Goal: Transaction & Acquisition: Purchase product/service

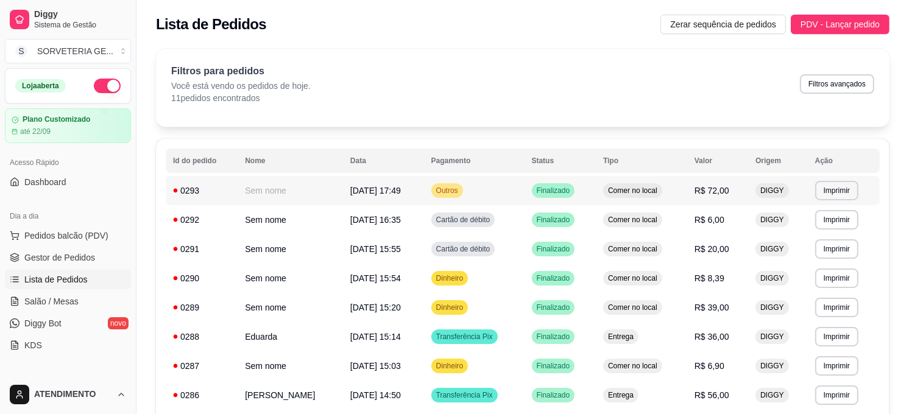
click at [343, 191] on td "Sem nome" at bounding box center [290, 190] width 105 height 29
click at [96, 236] on span "Pedidos balcão (PDV)" at bounding box center [66, 236] width 84 height 12
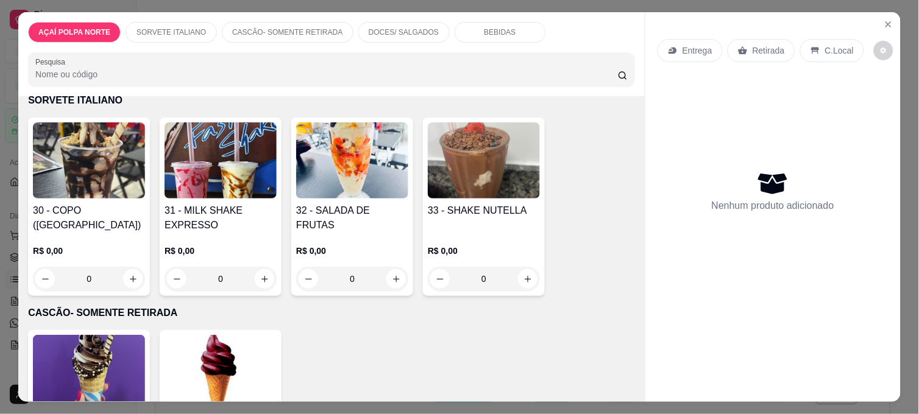
scroll to position [271, 0]
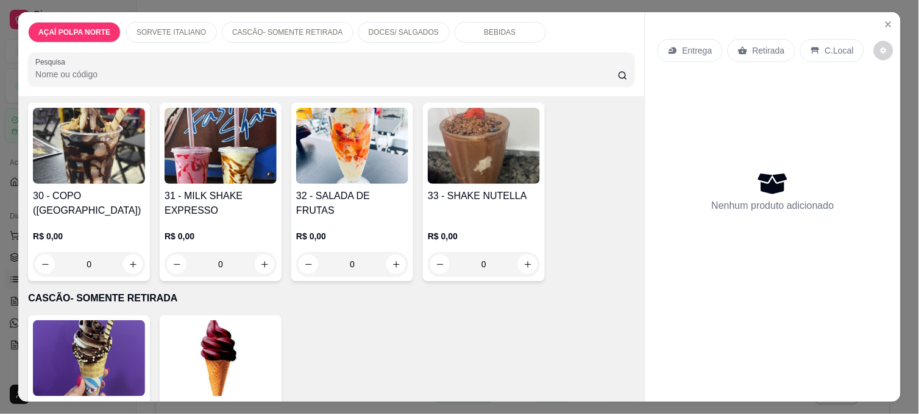
click at [467, 203] on div "33 - SHAKE NUTELLA" at bounding box center [484, 203] width 112 height 29
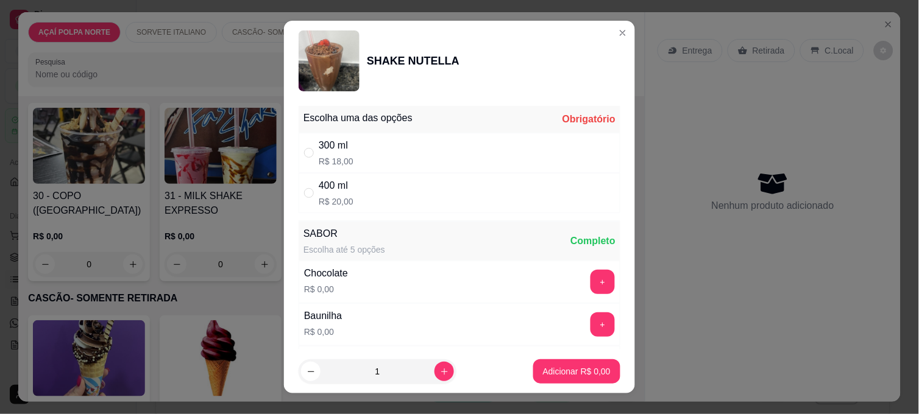
click at [388, 184] on div "400 ml R$ 20,00" at bounding box center [460, 193] width 322 height 40
radio input "true"
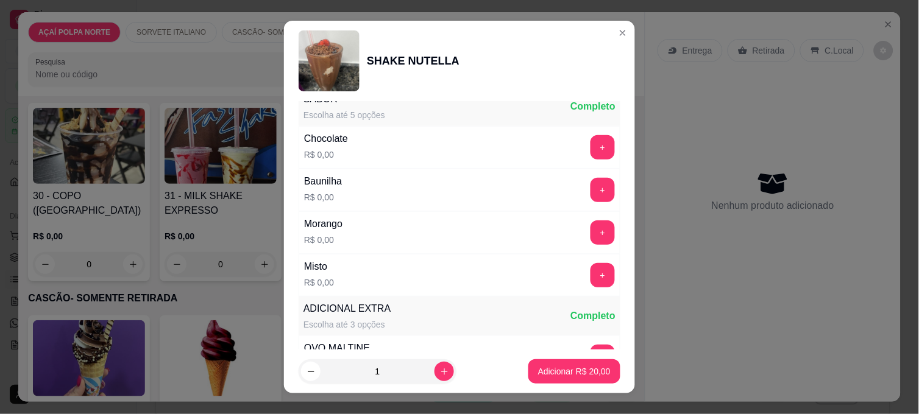
scroll to position [135, 0]
click at [591, 272] on button "+" at bounding box center [603, 275] width 24 height 24
click at [565, 373] on p "Adicionar R$ 20,00" at bounding box center [574, 372] width 71 height 12
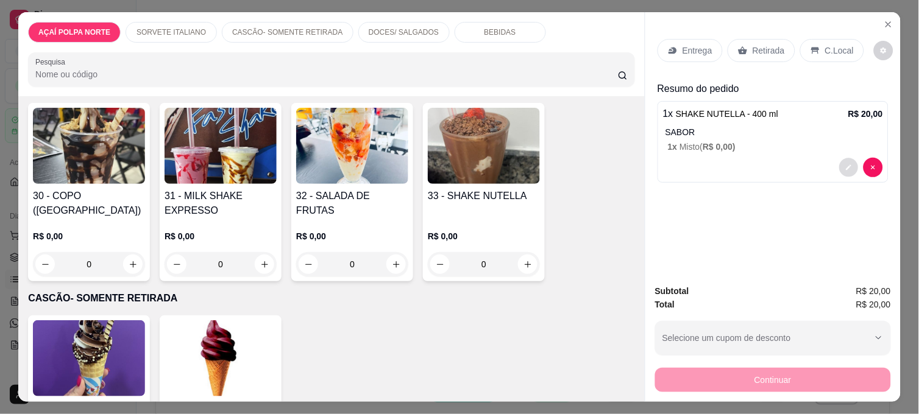
click at [846, 165] on icon "decrease-product-quantity" at bounding box center [848, 167] width 5 height 5
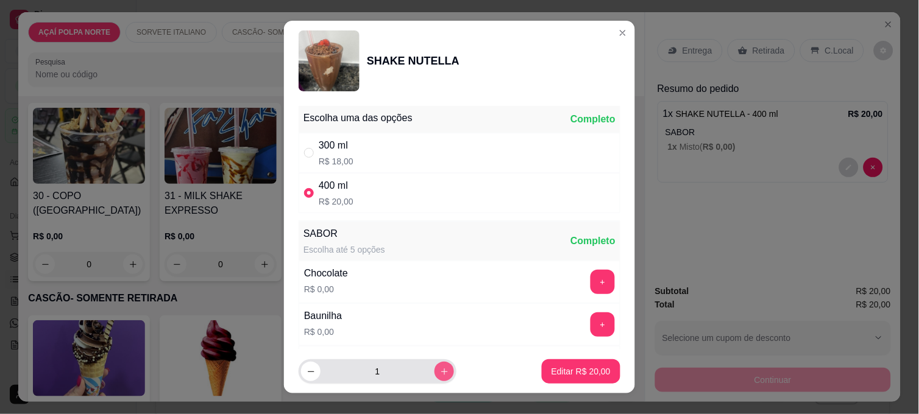
click at [440, 373] on icon "increase-product-quantity" at bounding box center [444, 371] width 9 height 9
type input "2"
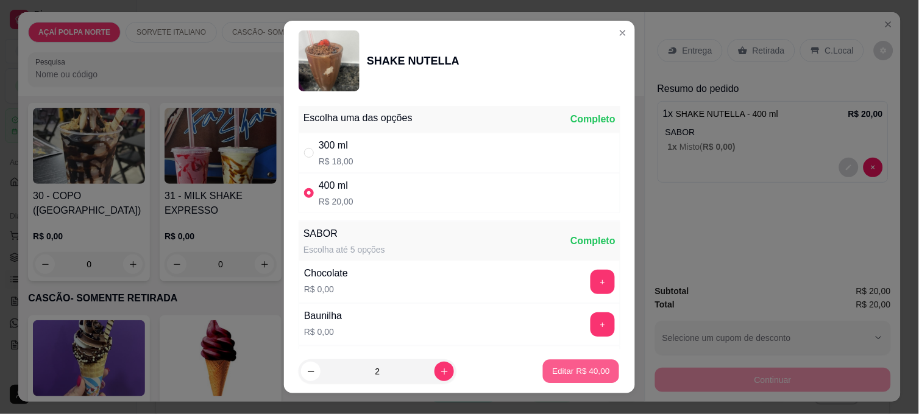
click at [565, 374] on p "Editar R$ 40,00" at bounding box center [580, 372] width 57 height 12
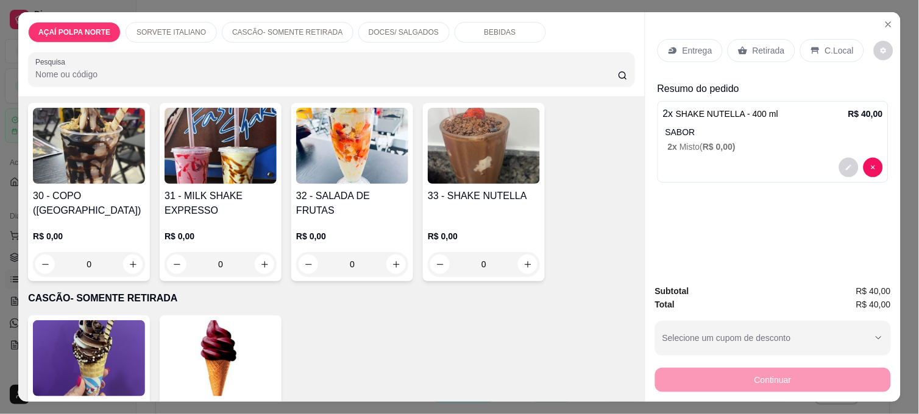
click at [759, 49] on p "Retirada" at bounding box center [768, 50] width 32 height 12
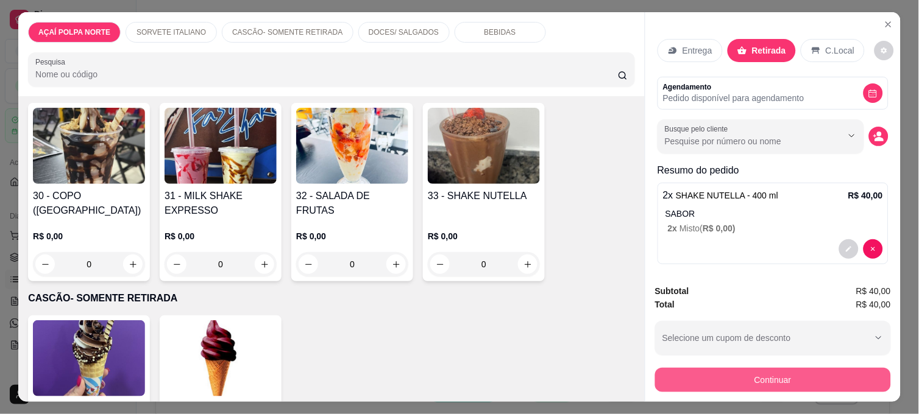
click at [807, 375] on button "Continuar" at bounding box center [773, 380] width 236 height 24
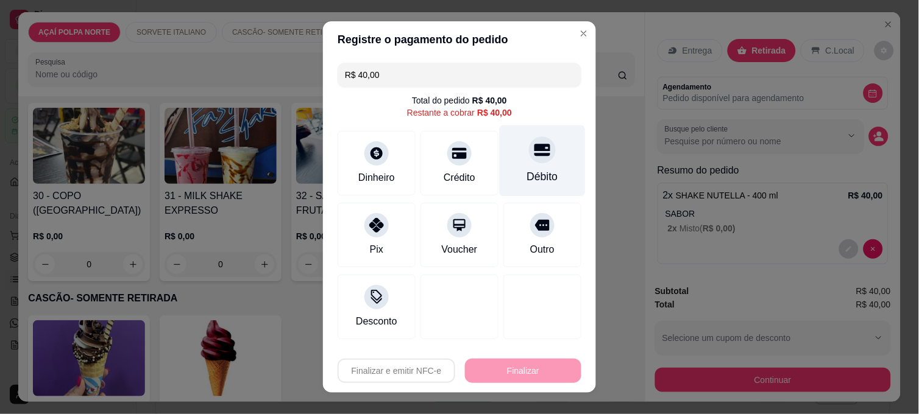
click at [538, 160] on div "Débito" at bounding box center [543, 161] width 86 height 71
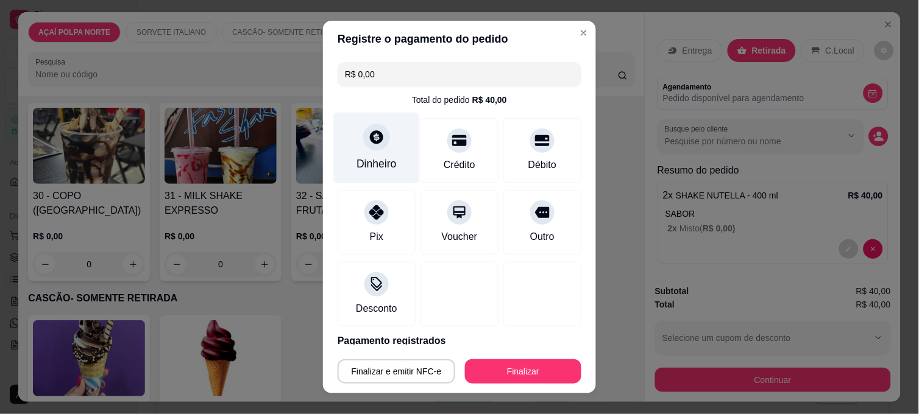
click at [376, 151] on div "Dinheiro" at bounding box center [377, 148] width 86 height 71
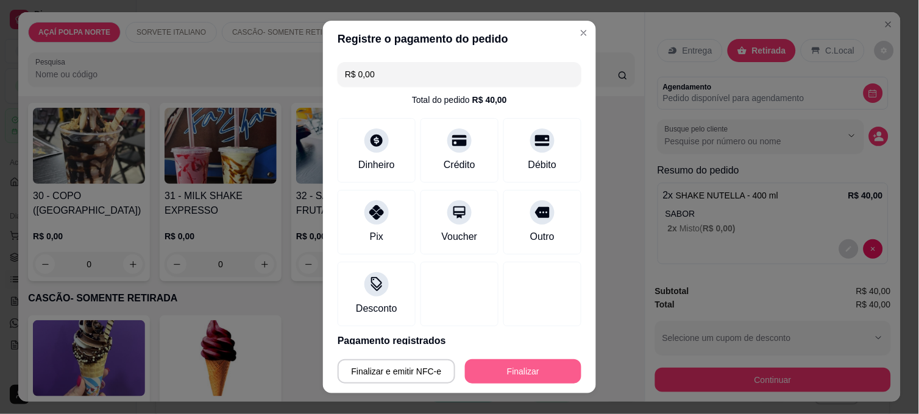
click at [525, 366] on button "Finalizar" at bounding box center [523, 371] width 116 height 24
type input "-R$ 40,00"
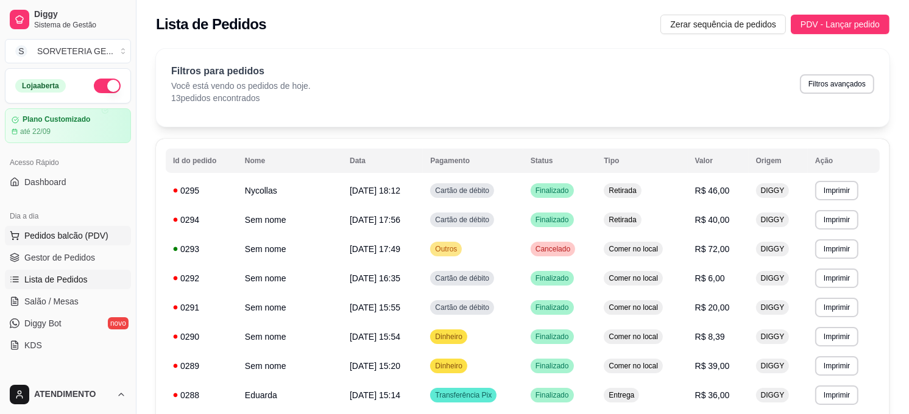
click at [61, 232] on span "Pedidos balcão (PDV)" at bounding box center [66, 236] width 84 height 12
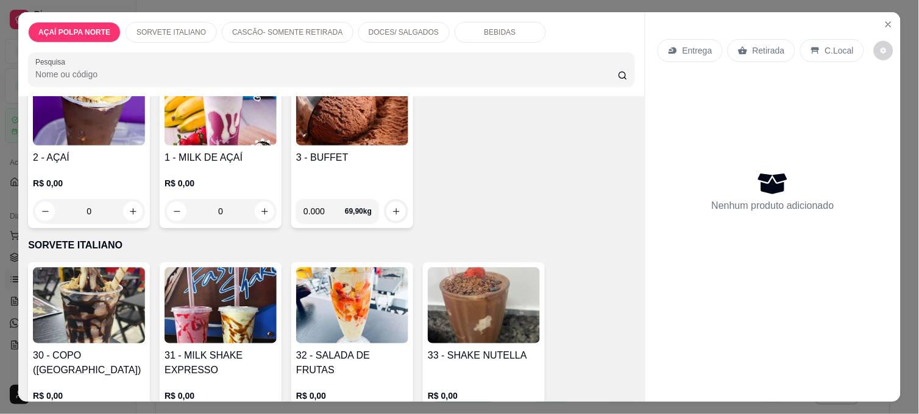
scroll to position [203, 0]
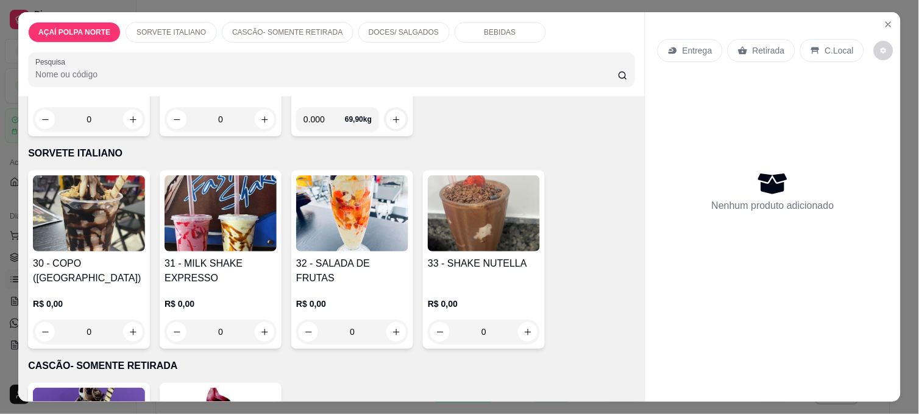
click at [104, 263] on h4 "30 - COPO ([GEOGRAPHIC_DATA])" at bounding box center [89, 271] width 112 height 29
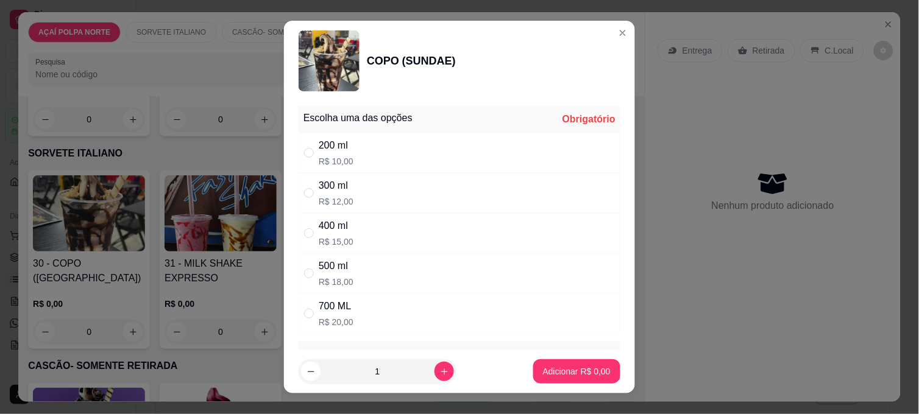
click at [362, 232] on div "400 ml R$ 15,00" at bounding box center [460, 233] width 322 height 40
radio input "true"
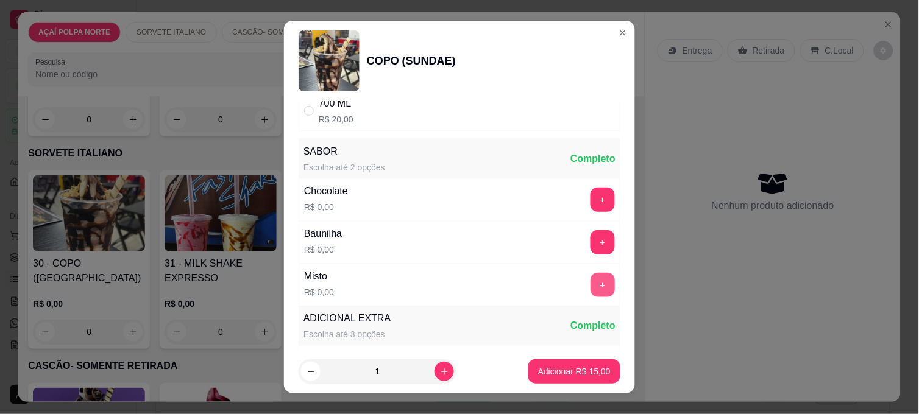
click at [590, 283] on button "+" at bounding box center [602, 285] width 24 height 24
click at [574, 373] on p "Adicionar R$ 15,00" at bounding box center [574, 372] width 71 height 12
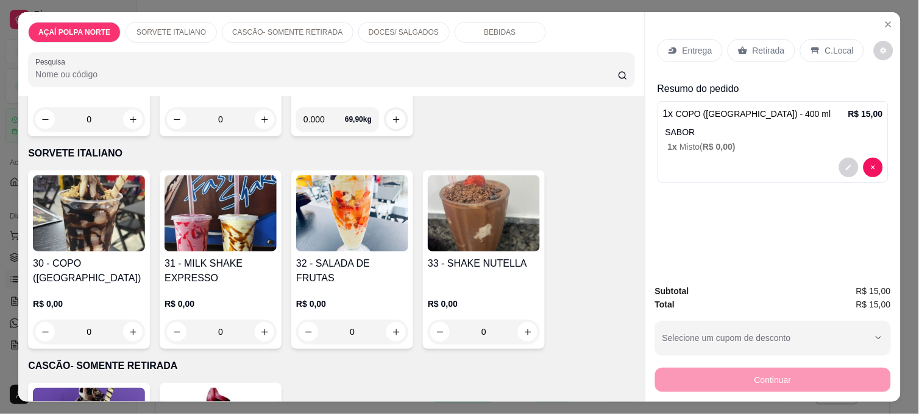
click at [768, 47] on p "Retirada" at bounding box center [768, 50] width 32 height 12
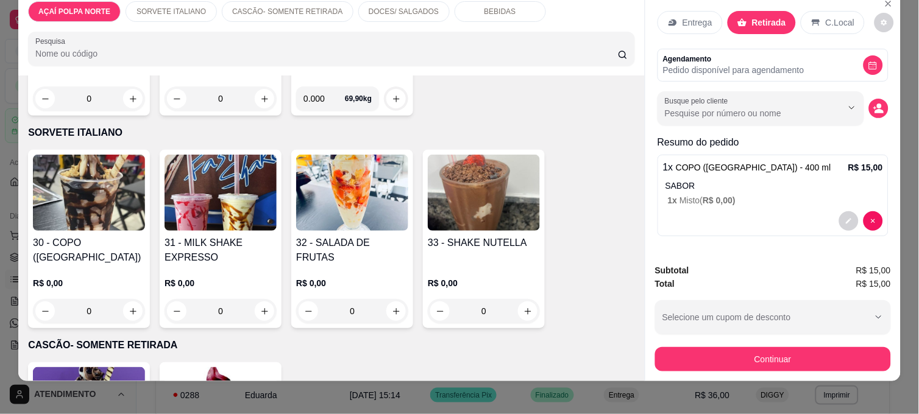
scroll to position [32, 0]
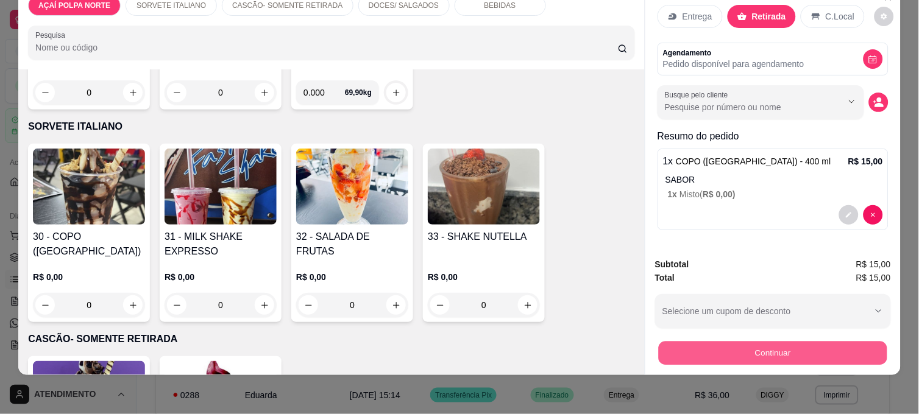
click at [735, 341] on button "Continuar" at bounding box center [773, 353] width 228 height 24
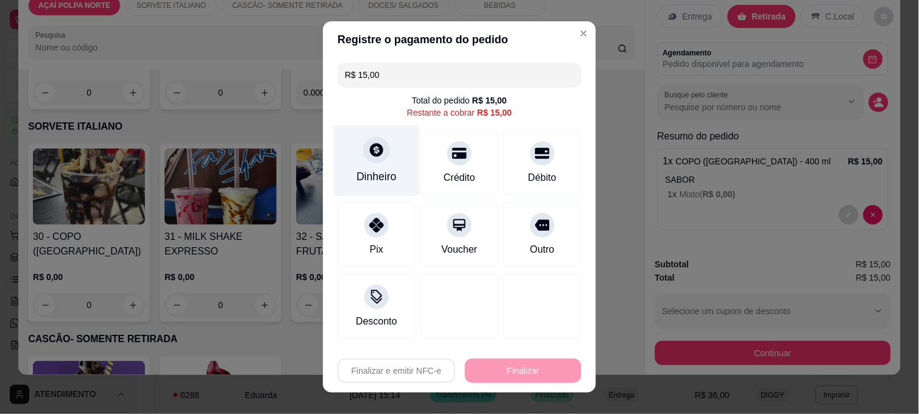
click at [372, 166] on div "Dinheiro" at bounding box center [377, 161] width 86 height 71
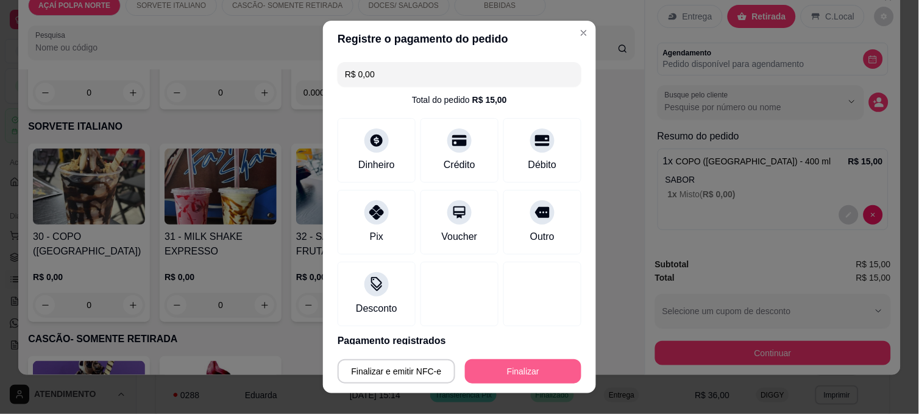
click at [512, 380] on button "Finalizar" at bounding box center [523, 371] width 116 height 24
type input "-R$ 15,00"
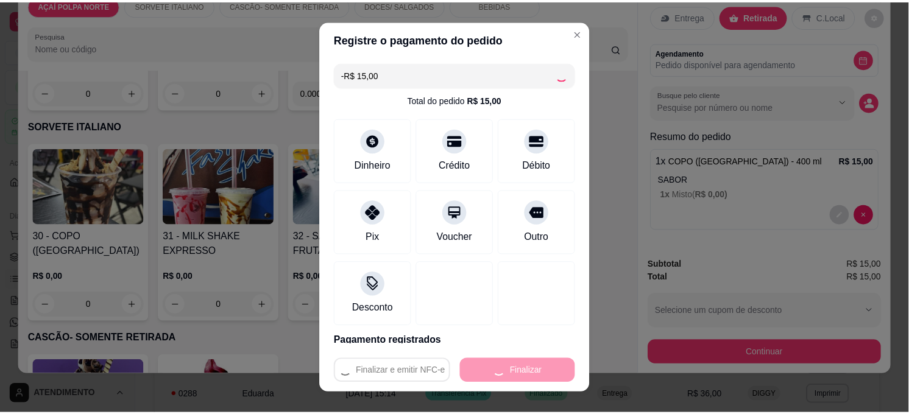
scroll to position [0, 0]
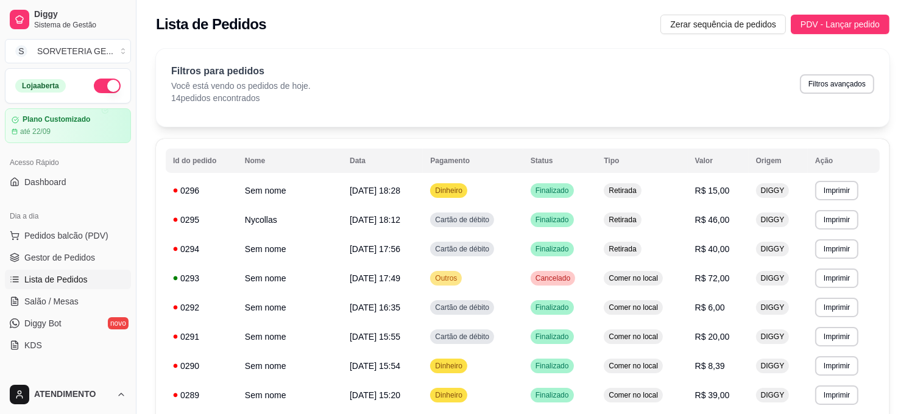
click at [102, 90] on button "button" at bounding box center [107, 86] width 27 height 15
